Goal: Entertainment & Leisure: Browse casually

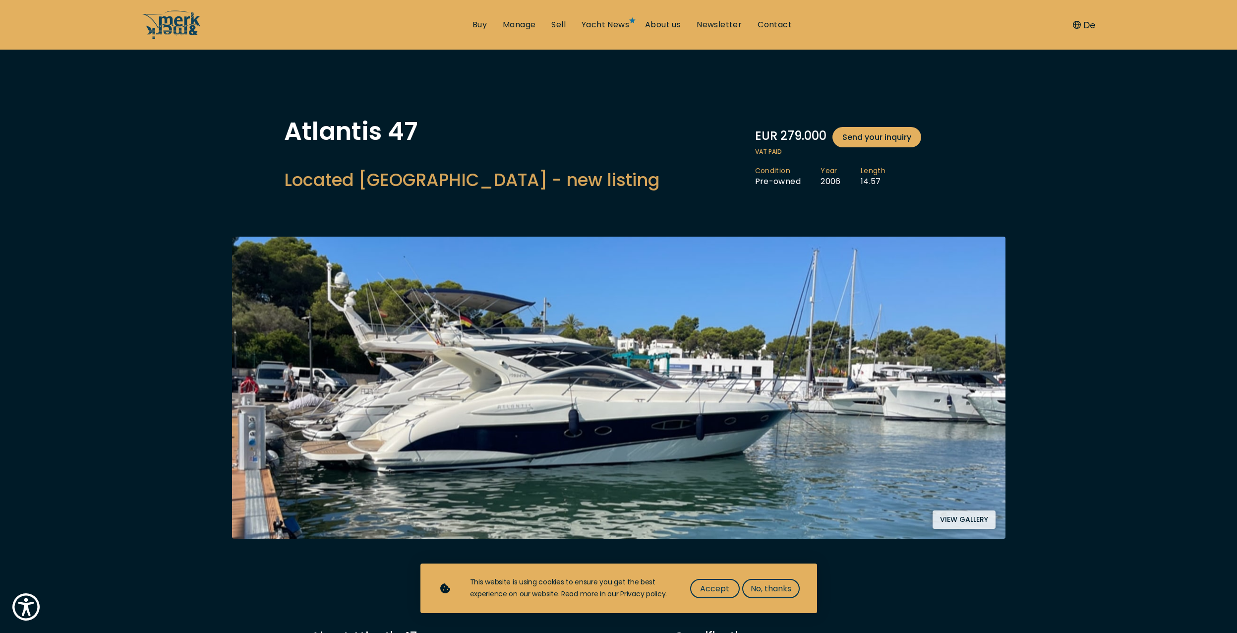
click at [956, 518] on button "View gallery" at bounding box center [964, 519] width 63 height 18
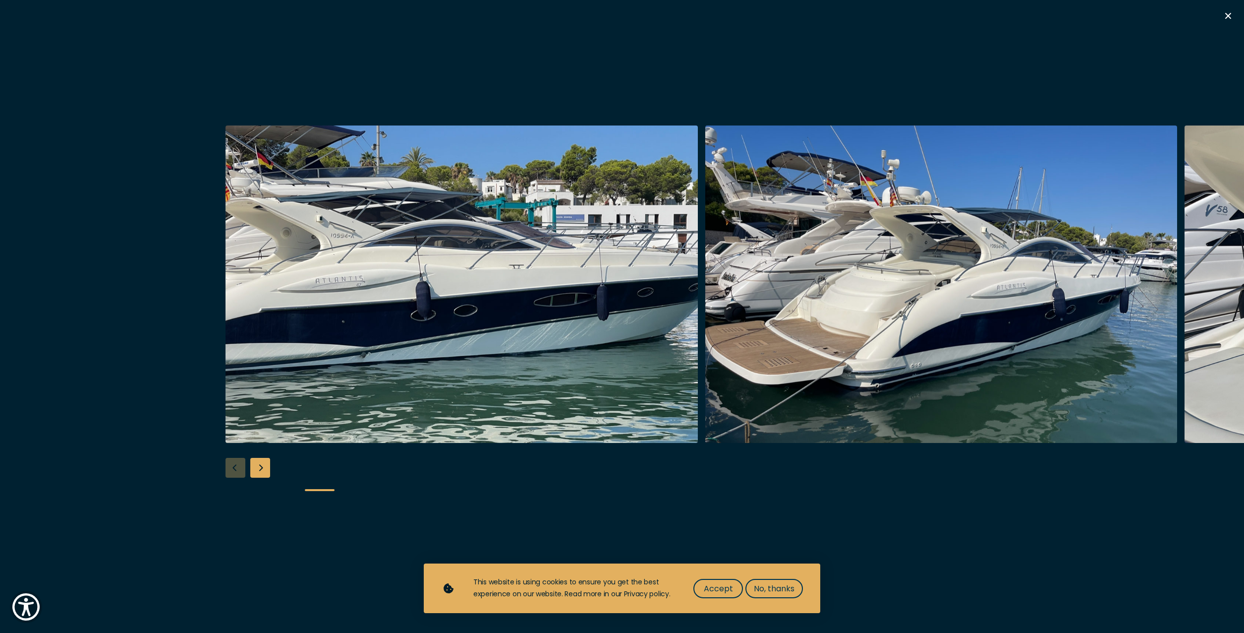
click at [530, 313] on img "button" at bounding box center [462, 283] width 472 height 317
click at [261, 468] on div "Next slide" at bounding box center [260, 468] width 20 height 20
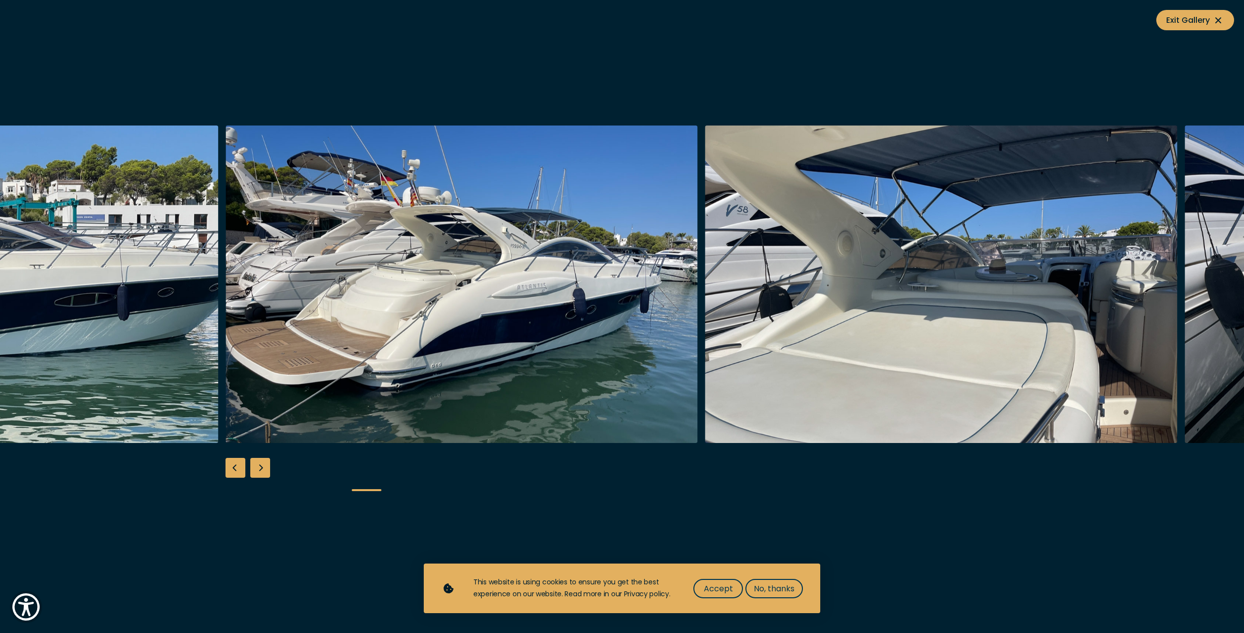
click at [261, 468] on div "Next slide" at bounding box center [260, 468] width 20 height 20
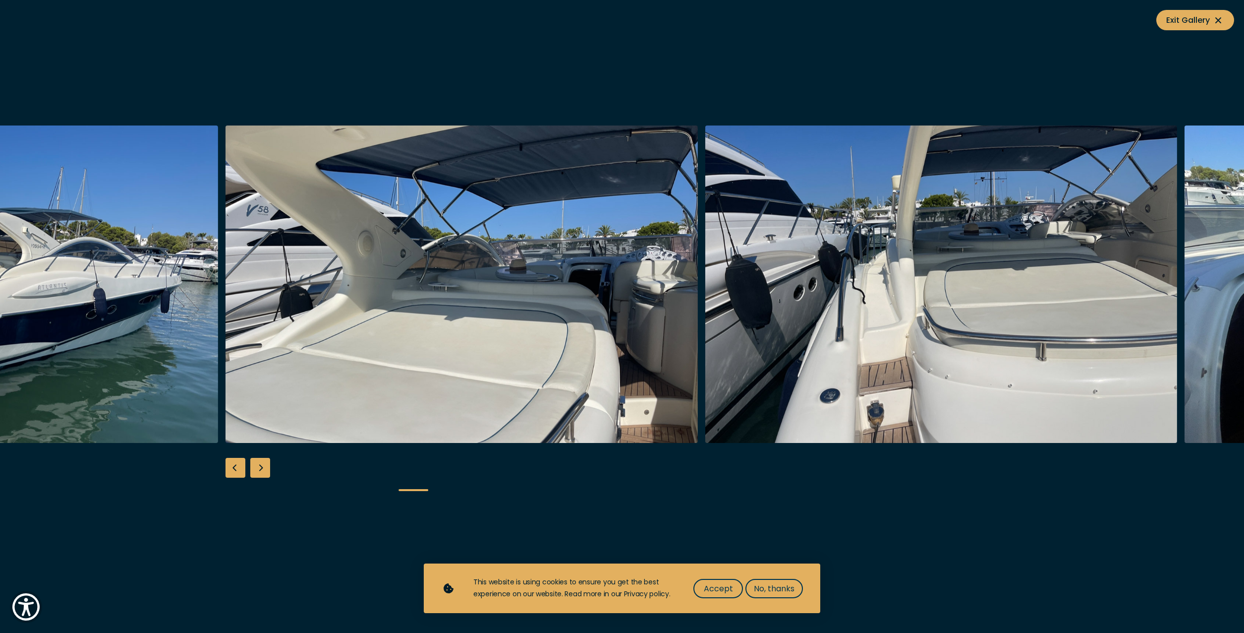
click at [261, 468] on div "Next slide" at bounding box center [260, 468] width 20 height 20
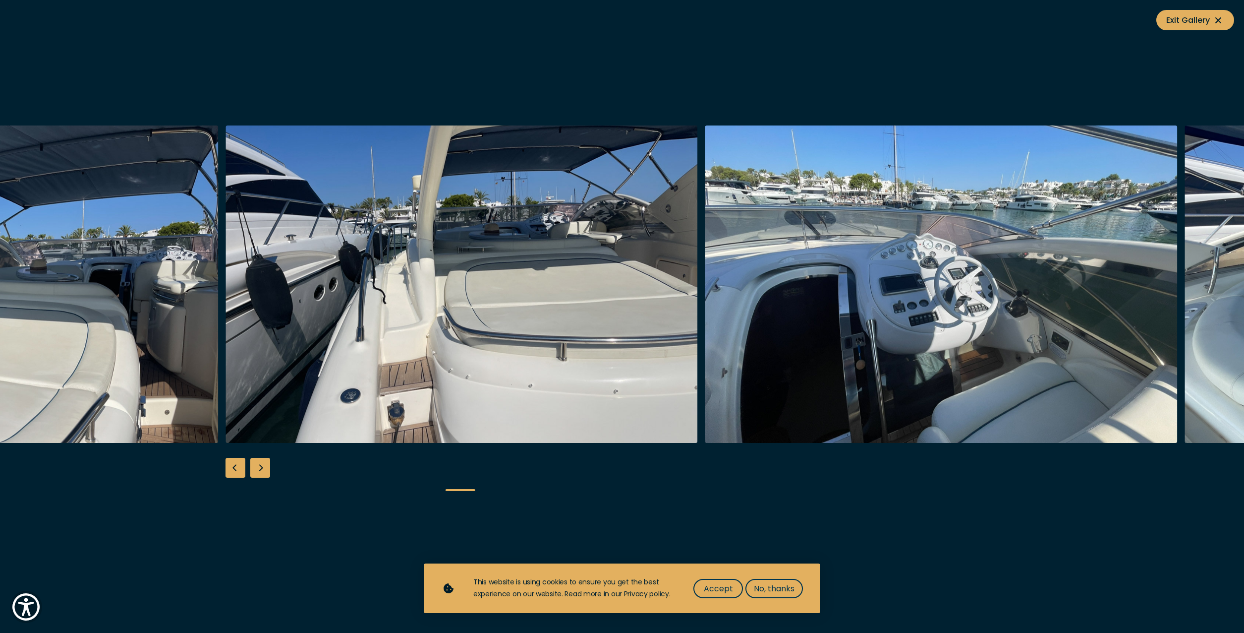
click at [261, 468] on div "Next slide" at bounding box center [260, 468] width 20 height 20
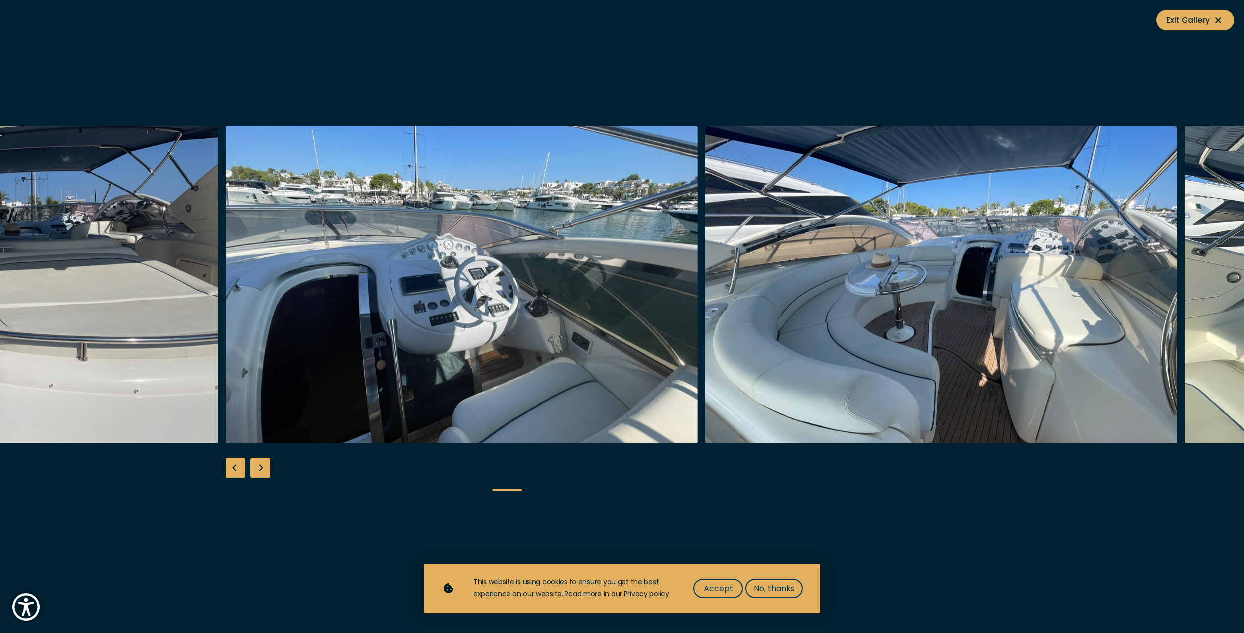
click at [261, 468] on div "Next slide" at bounding box center [260, 468] width 20 height 20
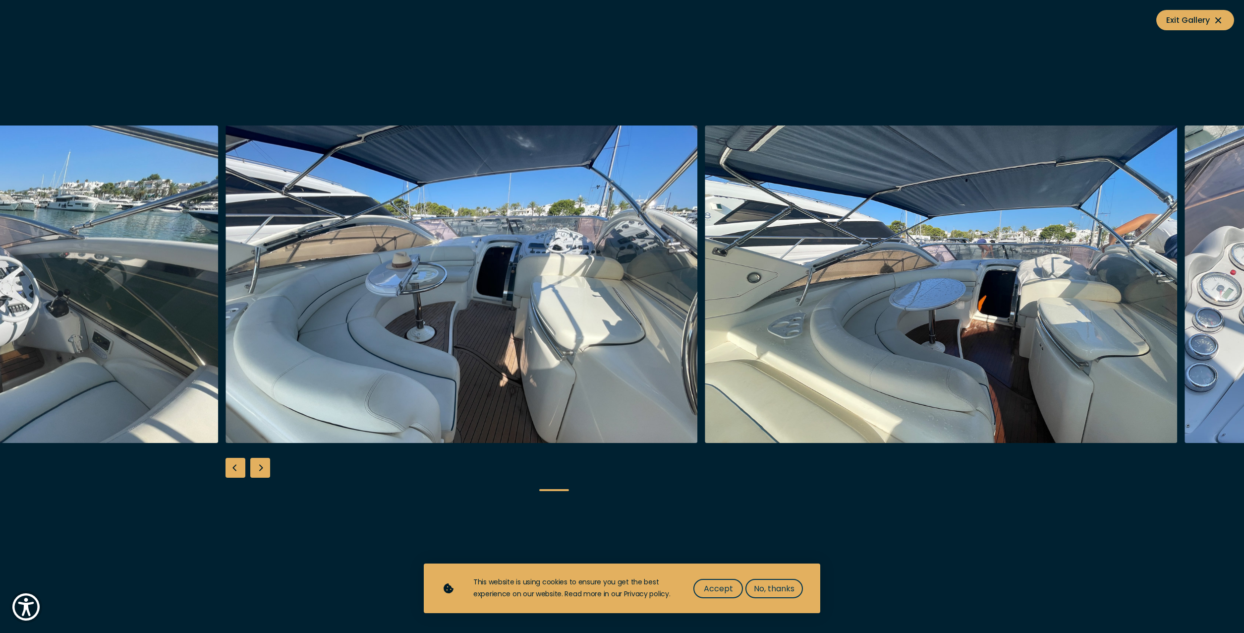
click at [261, 468] on div "Next slide" at bounding box center [260, 468] width 20 height 20
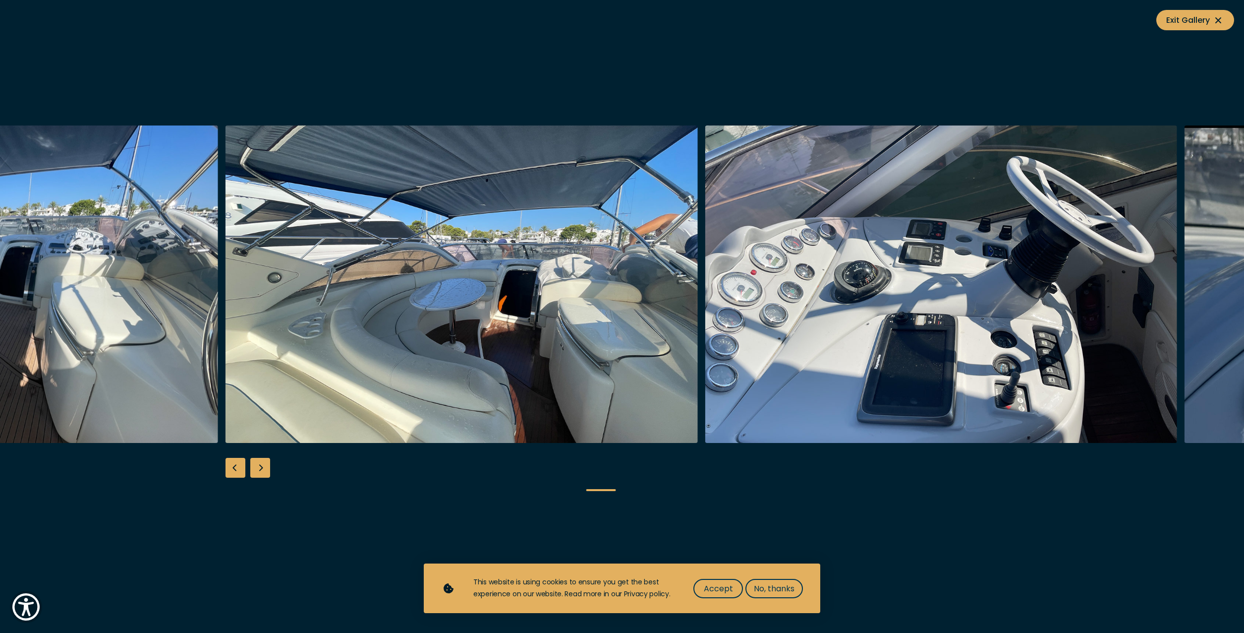
click at [261, 468] on div "Next slide" at bounding box center [260, 468] width 20 height 20
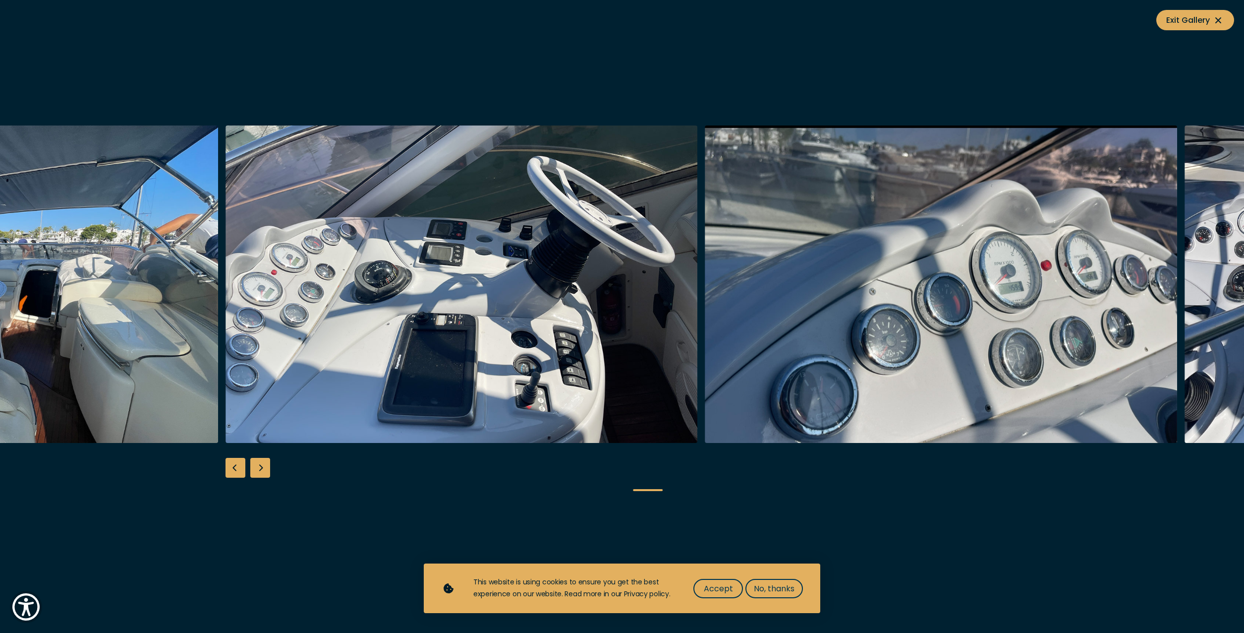
click at [261, 468] on div "Next slide" at bounding box center [260, 468] width 20 height 20
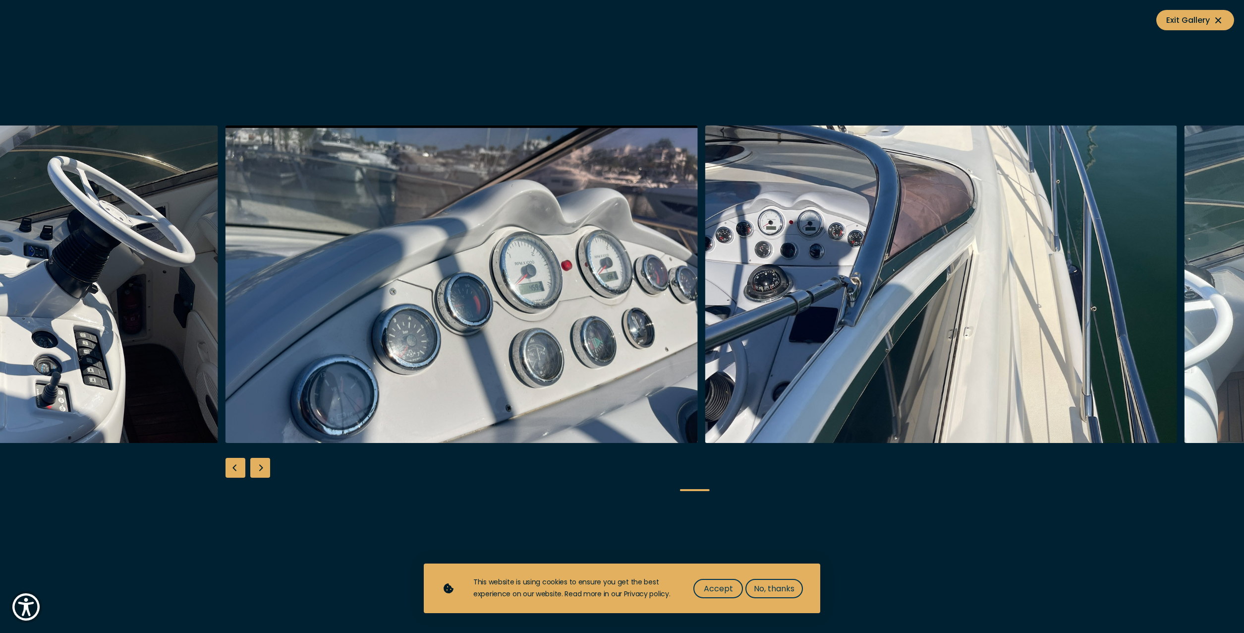
click at [261, 468] on div "Next slide" at bounding box center [260, 468] width 20 height 20
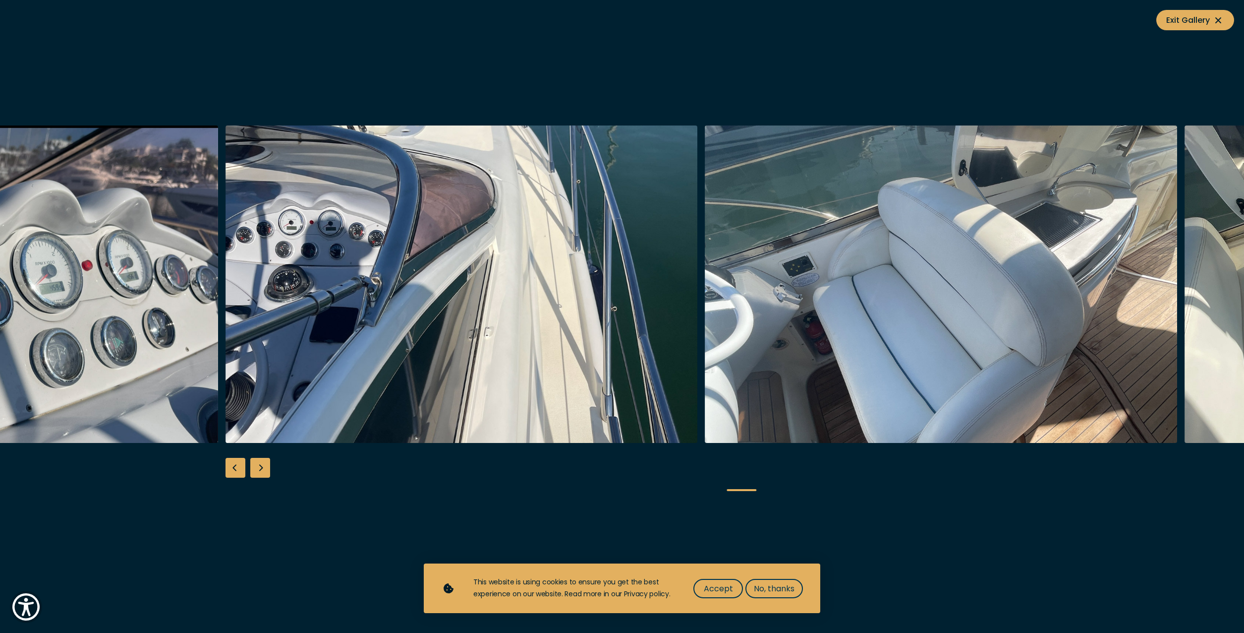
click at [261, 468] on div "Next slide" at bounding box center [260, 468] width 20 height 20
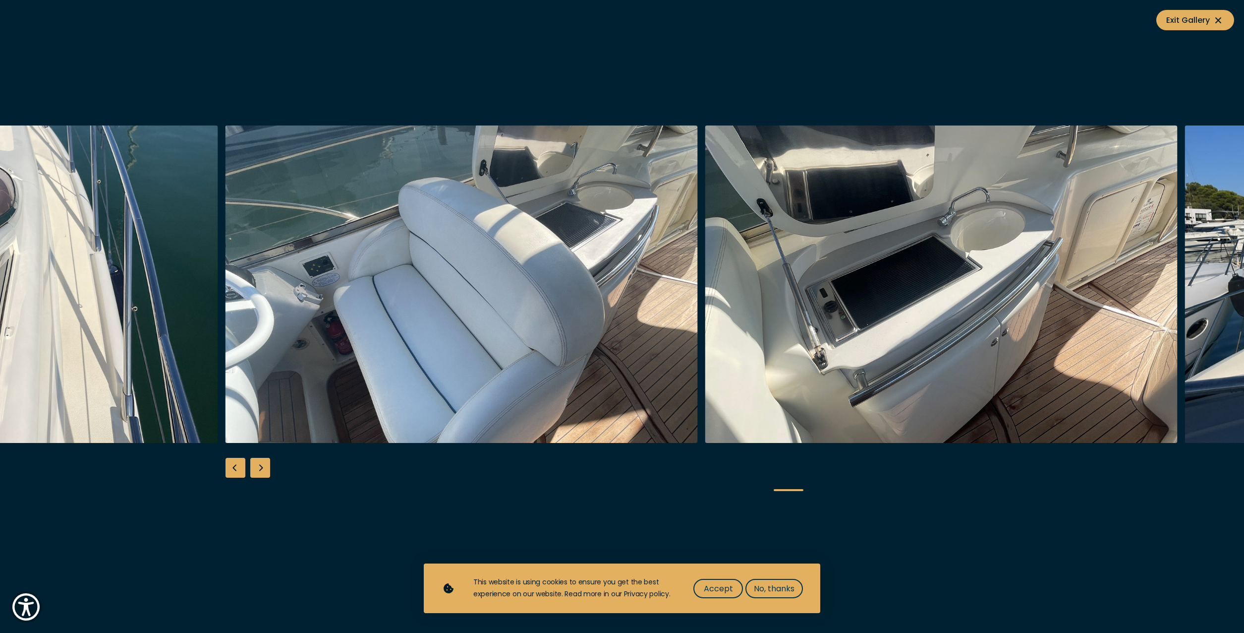
click at [261, 468] on div "Next slide" at bounding box center [260, 468] width 20 height 20
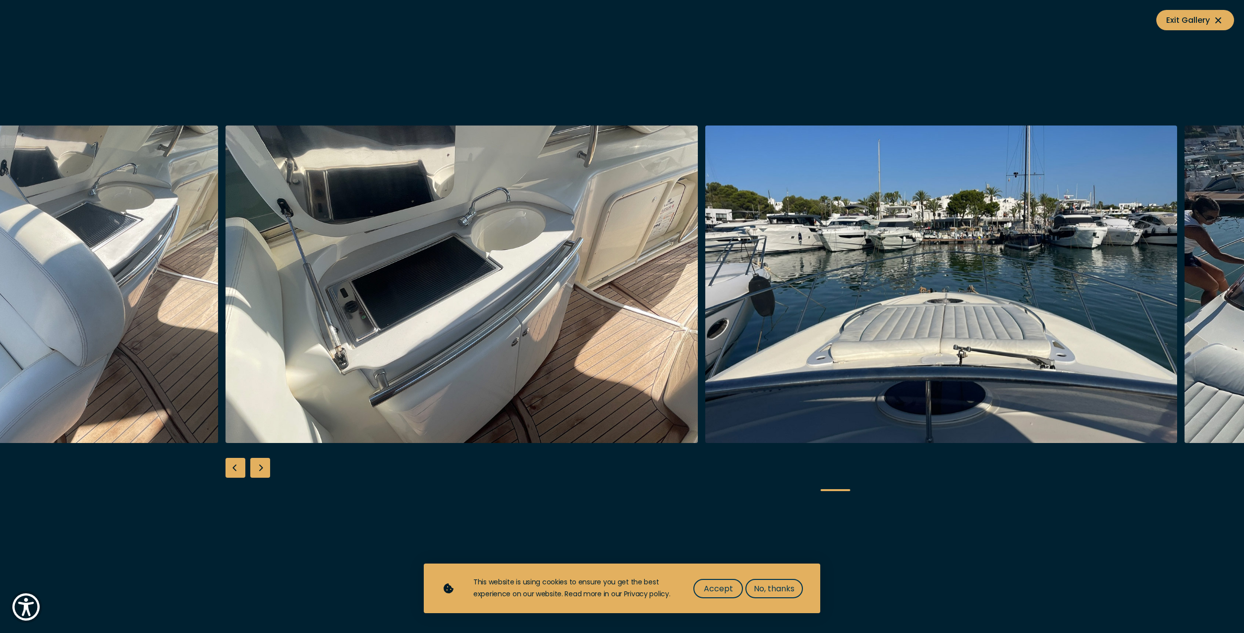
click at [261, 468] on div "Next slide" at bounding box center [260, 468] width 20 height 20
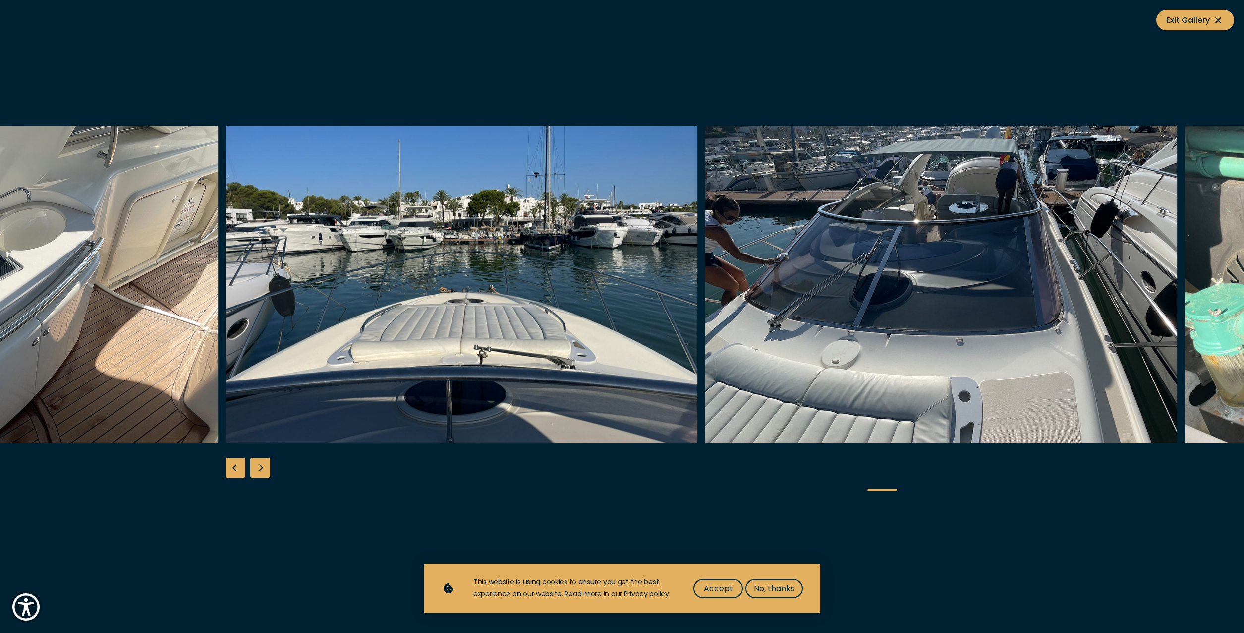
click at [261, 468] on div "Next slide" at bounding box center [260, 468] width 20 height 20
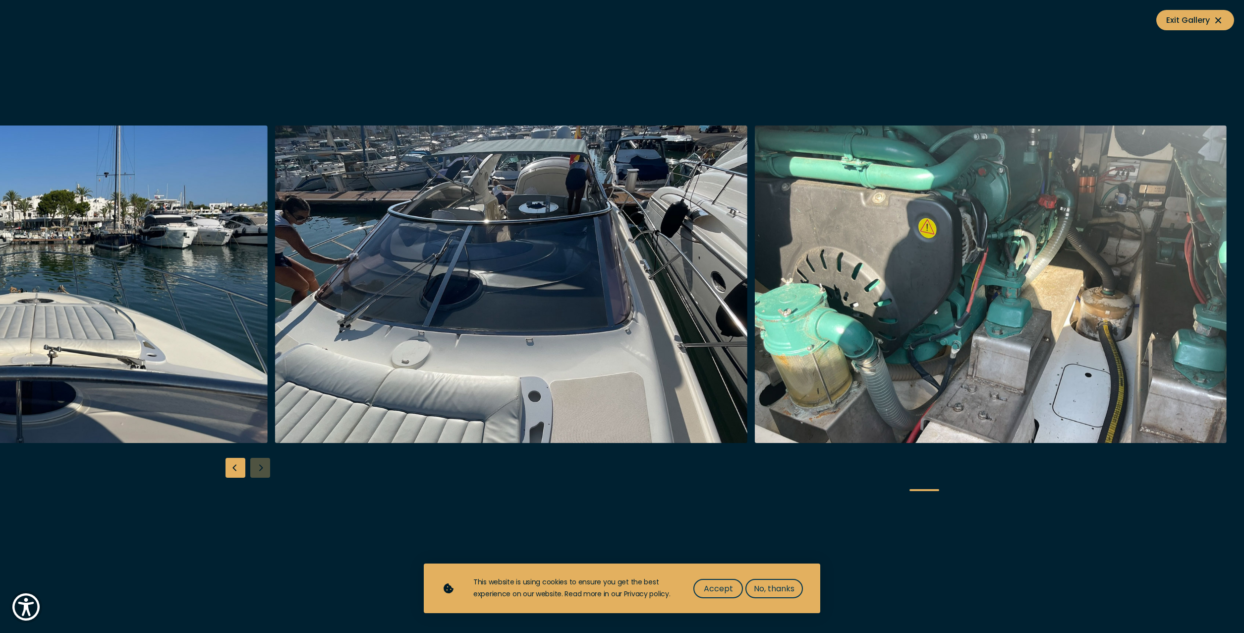
click at [261, 468] on div at bounding box center [622, 316] width 1244 height 382
